Goal: Check status: Check status

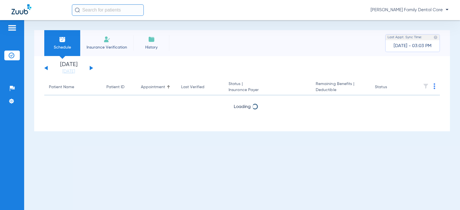
click at [91, 69] on button at bounding box center [91, 68] width 3 height 4
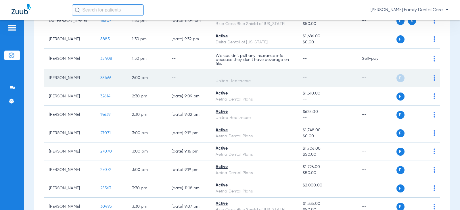
scroll to position [700, 0]
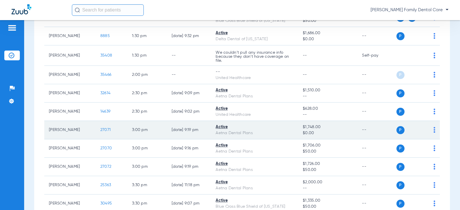
click at [100, 132] on span "27071" at bounding box center [105, 130] width 10 height 4
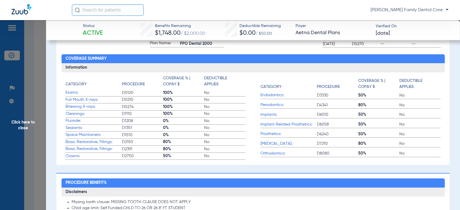
scroll to position [86, 0]
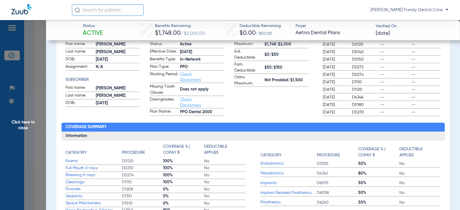
click at [26, 127] on span "Click here to close" at bounding box center [23, 125] width 46 height 210
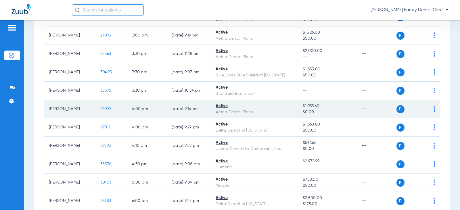
scroll to position [843, 0]
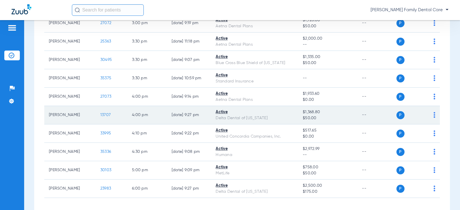
click at [67, 117] on td "[PERSON_NAME]" at bounding box center [70, 115] width 52 height 18
click at [100, 117] on span "13707" at bounding box center [105, 115] width 10 height 4
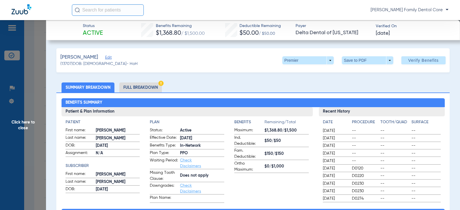
click at [27, 119] on span "Click here to close" at bounding box center [23, 125] width 46 height 210
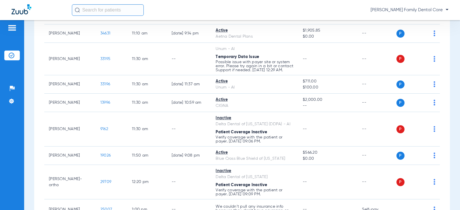
scroll to position [441, 0]
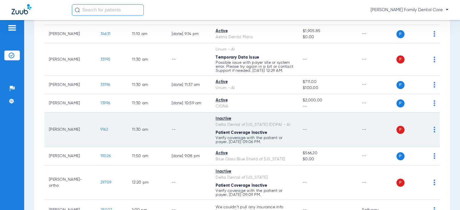
click at [101, 132] on span "9162" at bounding box center [104, 130] width 8 height 4
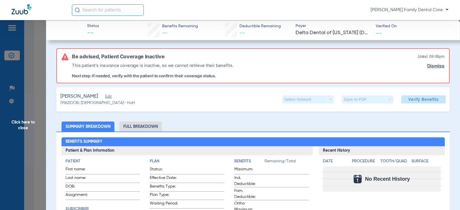
click at [28, 121] on span "Click here to close" at bounding box center [23, 125] width 46 height 210
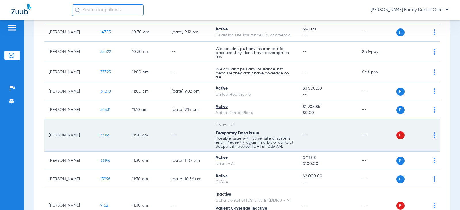
scroll to position [354, 0]
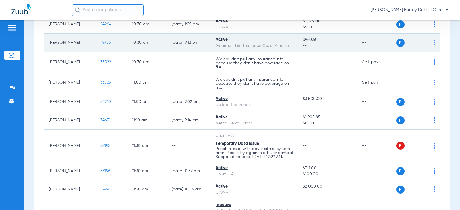
click at [104, 43] on span "14755" at bounding box center [105, 43] width 11 height 4
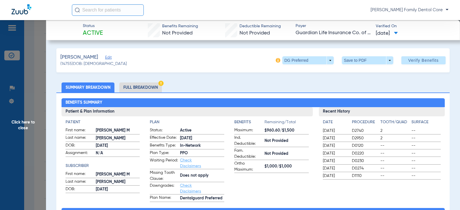
click at [22, 124] on span "Click here to close" at bounding box center [23, 125] width 46 height 210
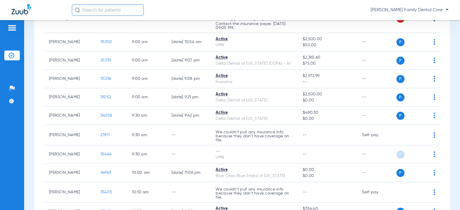
scroll to position [124, 0]
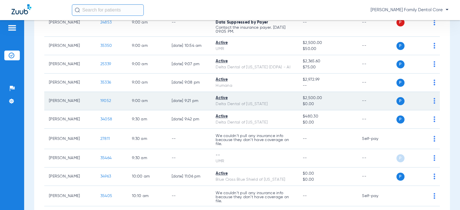
click at [100, 101] on span "19052" at bounding box center [105, 101] width 11 height 4
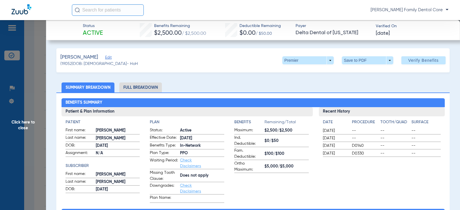
click at [22, 121] on span "Click here to close" at bounding box center [23, 125] width 46 height 210
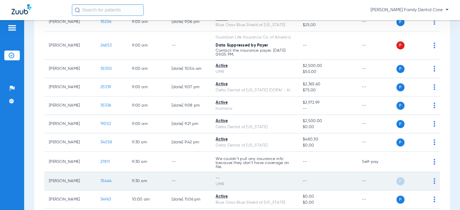
scroll to position [66, 0]
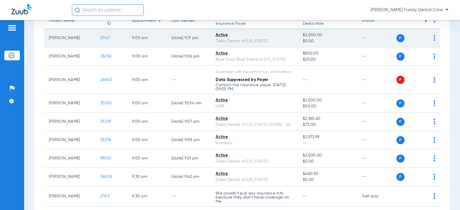
click at [103, 39] on span "21147" at bounding box center [104, 38] width 9 height 4
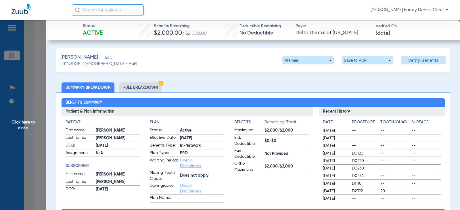
click at [23, 120] on span "Click here to close" at bounding box center [23, 125] width 46 height 210
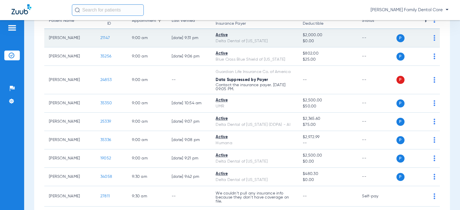
click at [102, 39] on span "21147" at bounding box center [104, 38] width 9 height 4
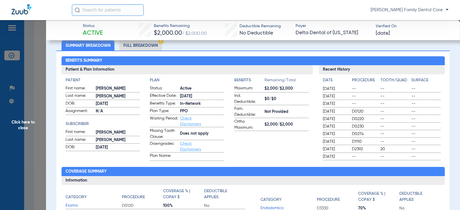
scroll to position [0, 0]
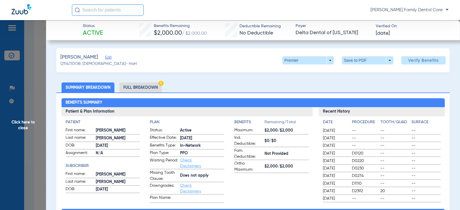
click at [19, 123] on span "Click here to close" at bounding box center [23, 125] width 46 height 210
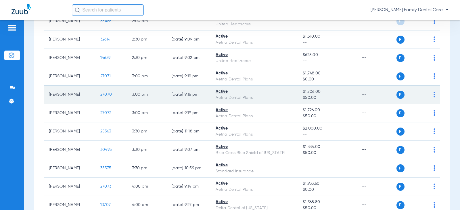
scroll to position [757, 0]
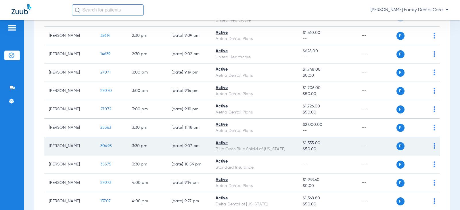
click at [100, 148] on span "30495" at bounding box center [106, 146] width 12 height 4
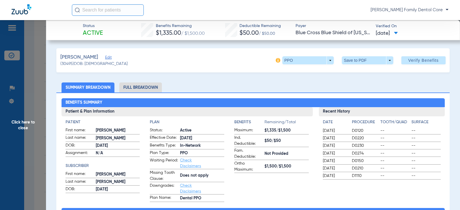
click at [22, 125] on span "Click here to close" at bounding box center [23, 125] width 46 height 210
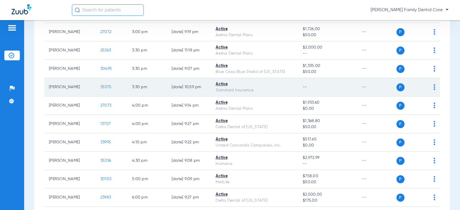
scroll to position [843, 0]
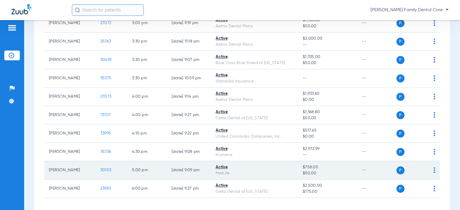
click at [101, 172] on span "30103" at bounding box center [105, 170] width 11 height 4
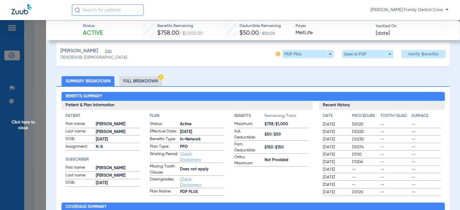
scroll to position [0, 0]
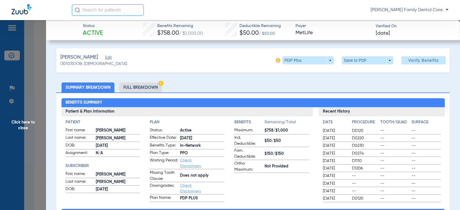
click at [24, 115] on span "Click here to close" at bounding box center [23, 125] width 46 height 210
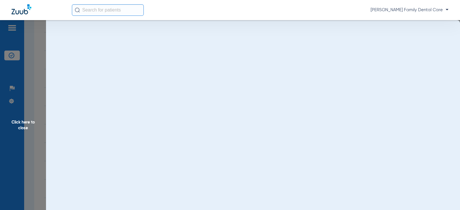
click at [24, 123] on span "Click here to close" at bounding box center [23, 125] width 46 height 210
